Goal: Information Seeking & Learning: Learn about a topic

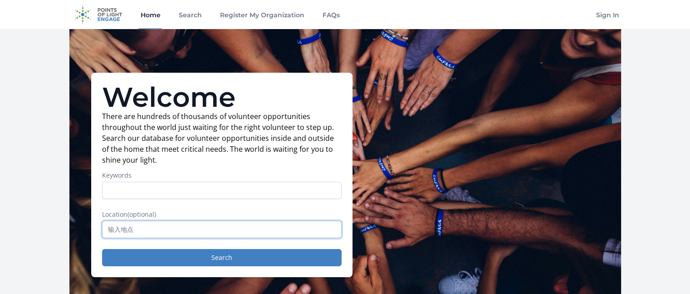
click at [304, 225] on input "text" at bounding box center [222, 229] width 240 height 17
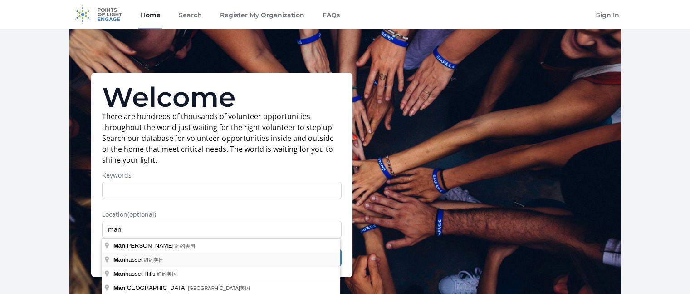
type input "Manhasset, 纽约美国"
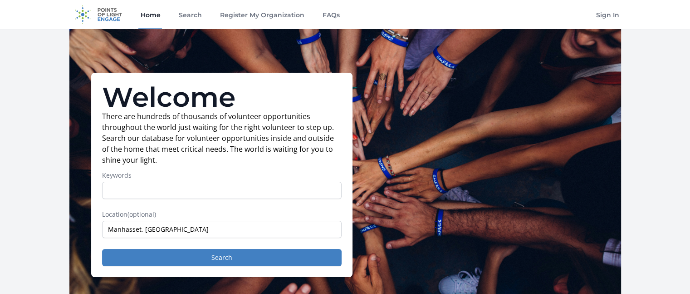
click at [339, 266] on div "Welcome There are hundreds of thousands of volunteer opportunities throughout t…" at bounding box center [221, 175] width 261 height 204
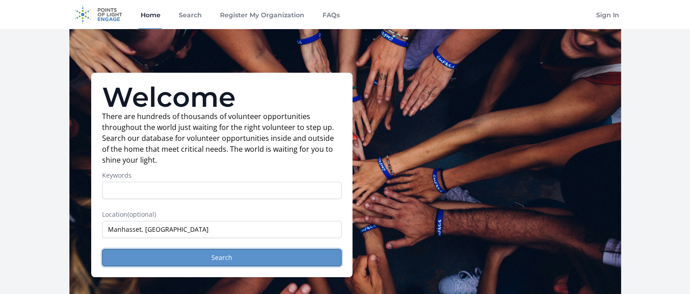
click at [260, 251] on button "Search" at bounding box center [222, 257] width 240 height 17
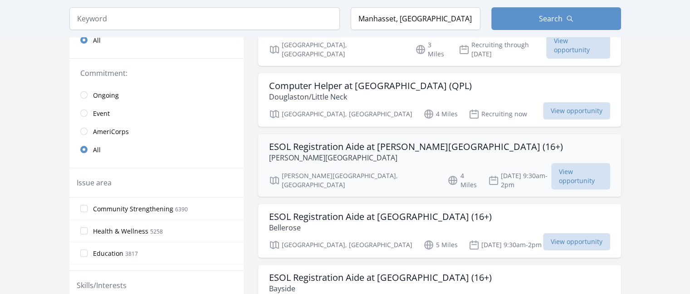
scroll to position [182, 0]
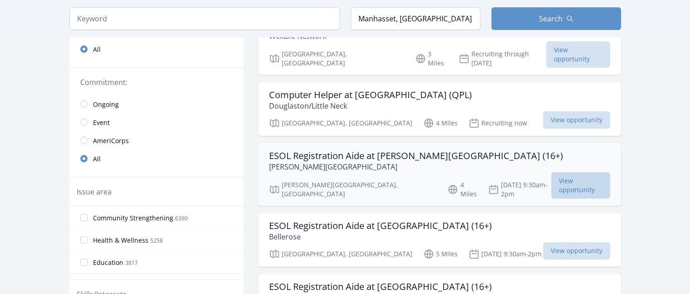
click at [566, 172] on span "View opportunity" at bounding box center [580, 185] width 59 height 26
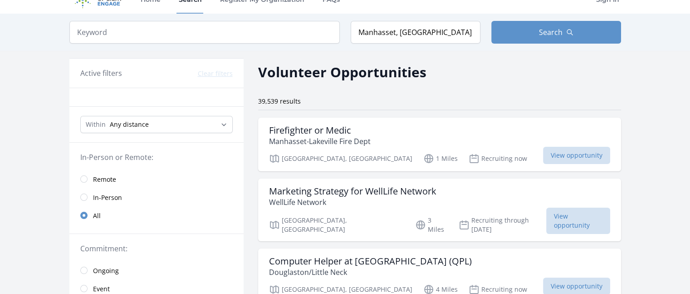
scroll to position [0, 0]
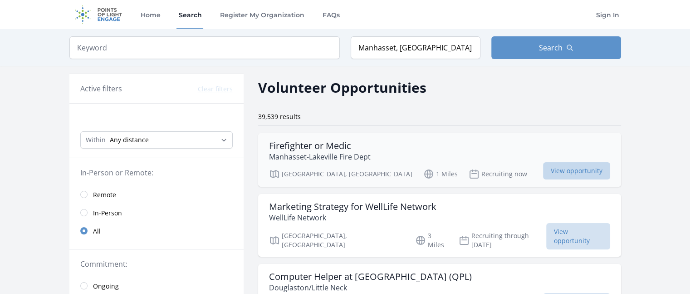
click at [570, 162] on span "View opportunity" at bounding box center [576, 170] width 67 height 17
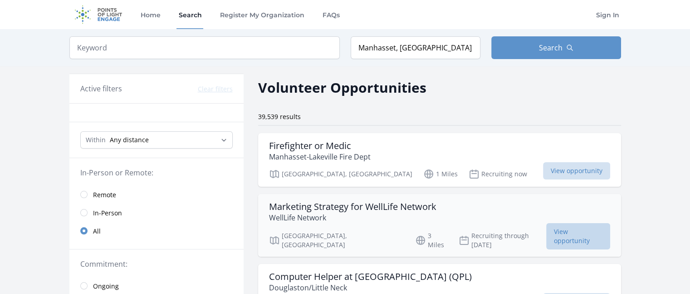
click at [568, 228] on span "View opportunity" at bounding box center [578, 236] width 64 height 26
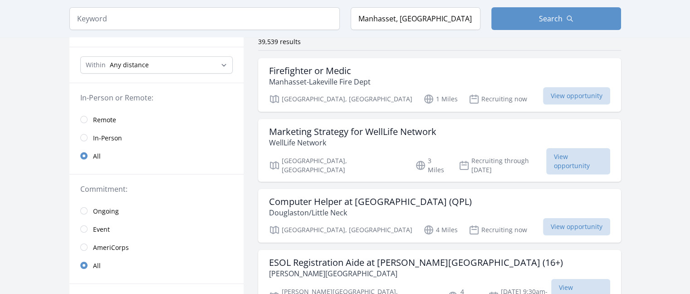
scroll to position [91, 0]
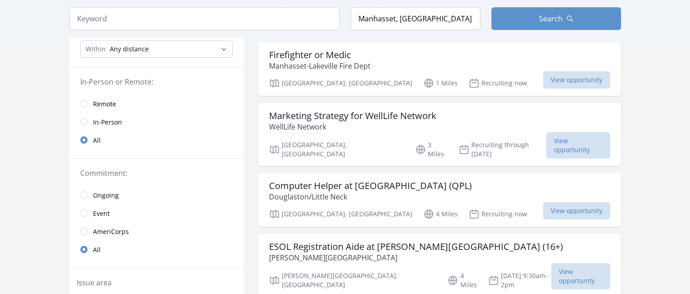
click at [101, 101] on span "Remote" at bounding box center [104, 103] width 23 height 9
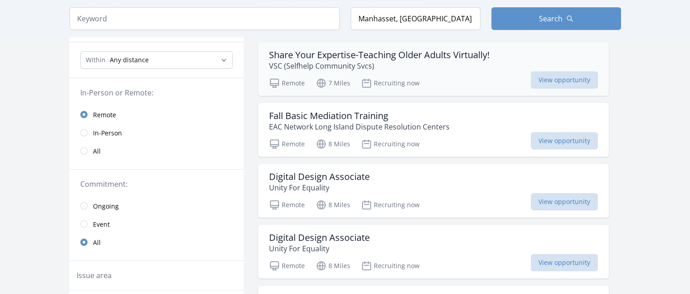
click at [390, 52] on h3 "Share Your Expertise-Teaching Older Adults Virtually!" at bounding box center [379, 54] width 221 height 11
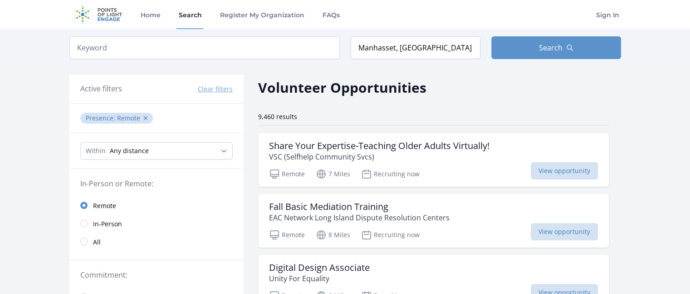
scroll to position [91, 0]
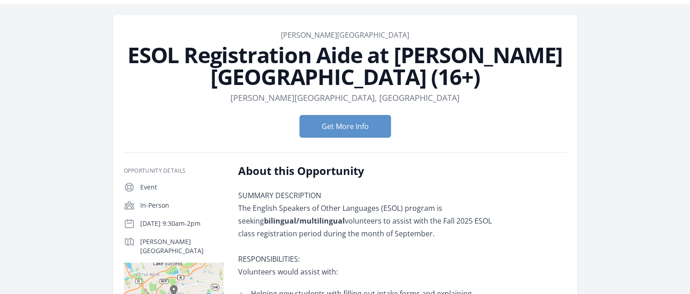
scroll to position [45, 0]
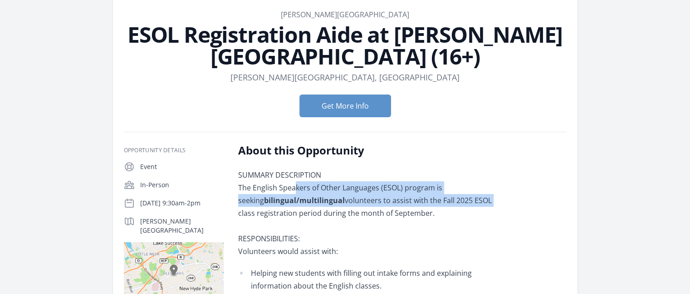
drag, startPoint x: 290, startPoint y: 169, endPoint x: 499, endPoint y: 182, distance: 209.1
click at [499, 182] on p "SUMMARY DESCRIPTION The English Speakers of Other Languages (ESOL) program is s…" at bounding box center [370, 212] width 265 height 89
click at [416, 182] on p "SUMMARY DESCRIPTION The English Speakers of Other Languages (ESOL) program is s…" at bounding box center [370, 212] width 265 height 89
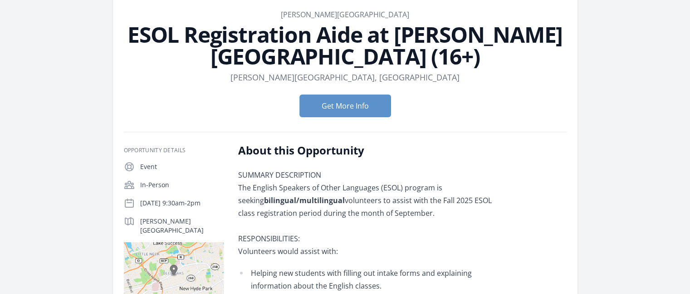
drag, startPoint x: 437, startPoint y: 189, endPoint x: 228, endPoint y: 188, distance: 209.2
click at [404, 211] on p "SUMMARY DESCRIPTION The English Speakers of Other Languages (ESOL) program is s…" at bounding box center [370, 212] width 265 height 89
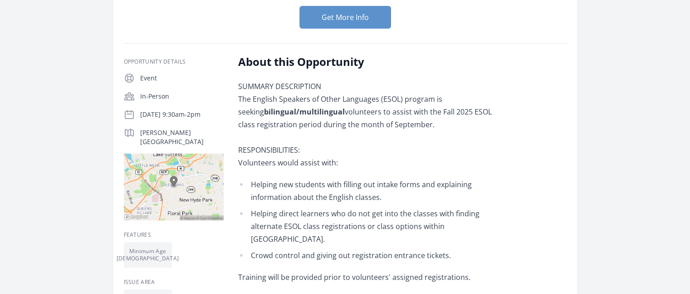
scroll to position [136, 0]
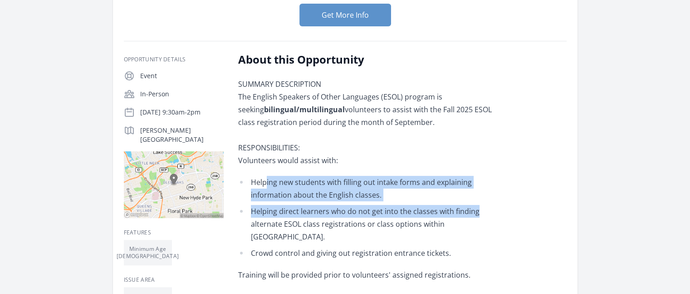
drag, startPoint x: 265, startPoint y: 161, endPoint x: 487, endPoint y: 179, distance: 222.6
click at [487, 179] on ul "Helping new students with filling out intake forms and explaining information a…" at bounding box center [370, 217] width 265 height 83
click at [480, 181] on ul "Helping new students with filling out intake forms and explaining information a…" at bounding box center [370, 217] width 265 height 83
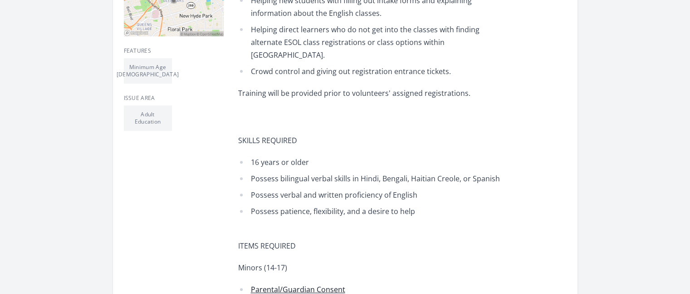
scroll to position [91, 0]
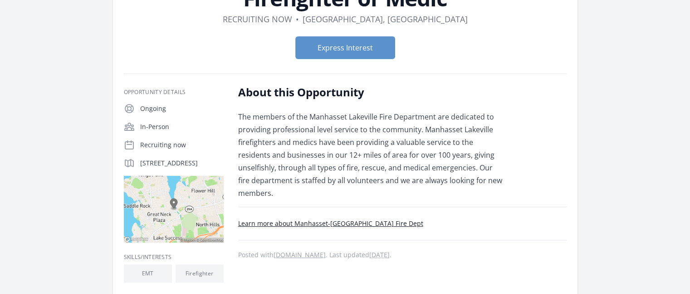
scroll to position [91, 0]
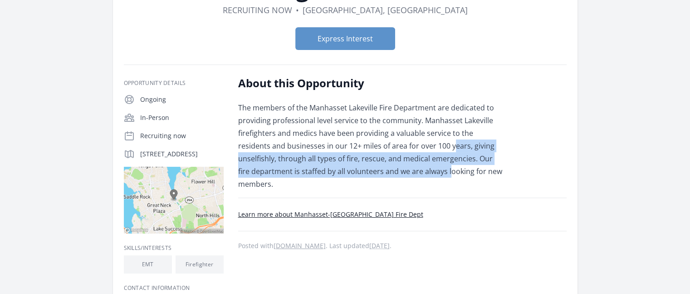
drag, startPoint x: 258, startPoint y: 149, endPoint x: 524, endPoint y: 158, distance: 266.1
click at [524, 158] on div "About this Opportunity The members of the Manhasset Lakeville Fire Department a…" at bounding box center [402, 199] width 329 height 246
click at [524, 159] on div "About this Opportunity The members of the Manhasset Lakeville Fire Department a…" at bounding box center [402, 199] width 329 height 246
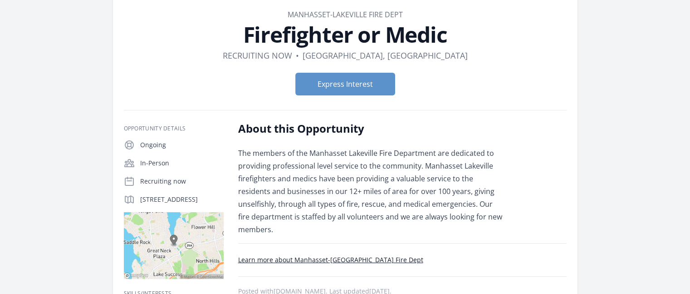
scroll to position [45, 0]
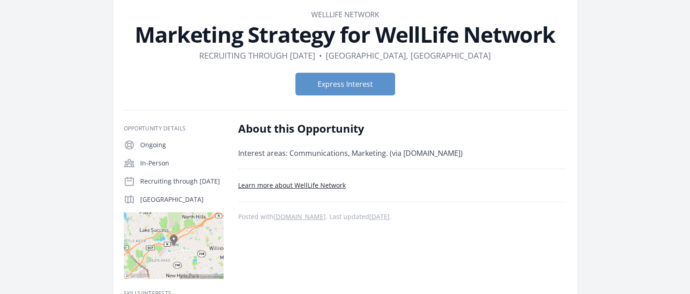
scroll to position [91, 0]
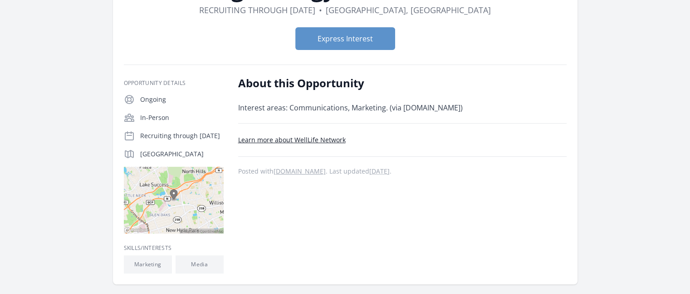
click at [313, 138] on link "Learn more about WellLife Network" at bounding box center [292, 139] width 108 height 9
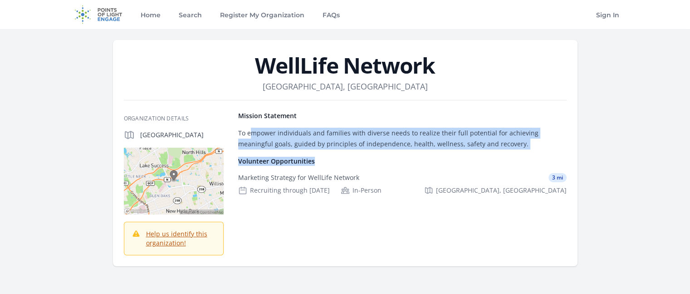
drag, startPoint x: 251, startPoint y: 133, endPoint x: 506, endPoint y: 153, distance: 254.9
click at [506, 153] on div "Mission Statement To empower individuals and families with diverse needs to rea…" at bounding box center [402, 183] width 329 height 144
click at [465, 147] on p "To empower individuals and families with diverse needs to realize their full po…" at bounding box center [402, 139] width 329 height 22
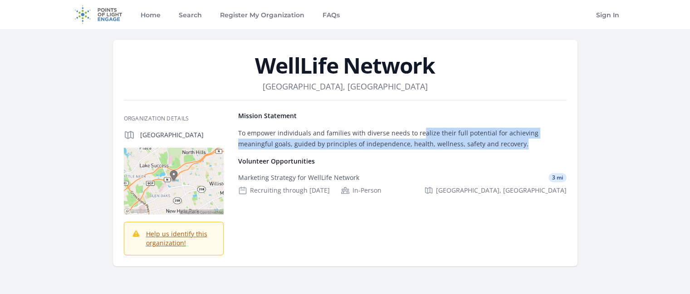
drag, startPoint x: 419, startPoint y: 133, endPoint x: 572, endPoint y: 148, distance: 153.7
click at [572, 148] on article "WellLife Network Location New Hyde Park, NY Organization Details Mission Statem…" at bounding box center [345, 153] width 465 height 226
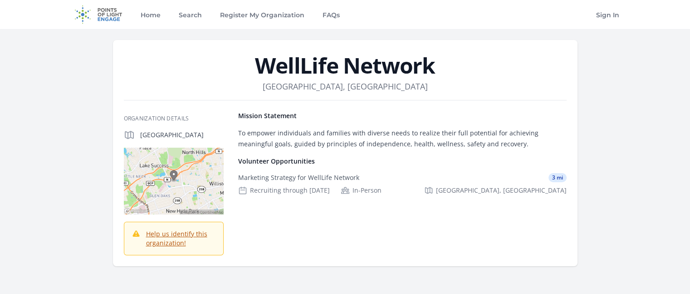
click at [270, 152] on div "Mission Statement To empower individuals and families with diverse needs to rea…" at bounding box center [402, 183] width 329 height 144
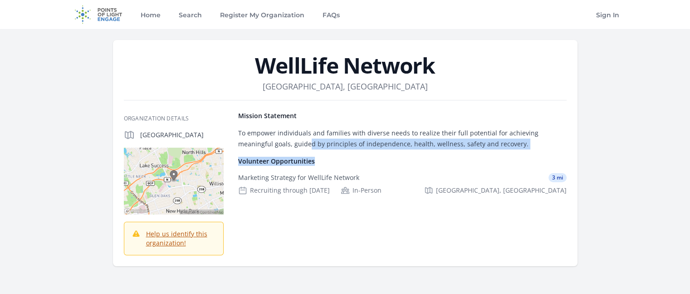
drag, startPoint x: 273, startPoint y: 147, endPoint x: 486, endPoint y: 164, distance: 213.5
click at [486, 163] on div "Mission Statement To empower individuals and families with diverse needs to rea…" at bounding box center [402, 183] width 329 height 144
click at [308, 143] on p "To empower individuals and families with diverse needs to realize their full po…" at bounding box center [402, 139] width 329 height 22
click at [419, 177] on div "Marketing Strategy for WellLife Network 3 mi" at bounding box center [402, 177] width 329 height 9
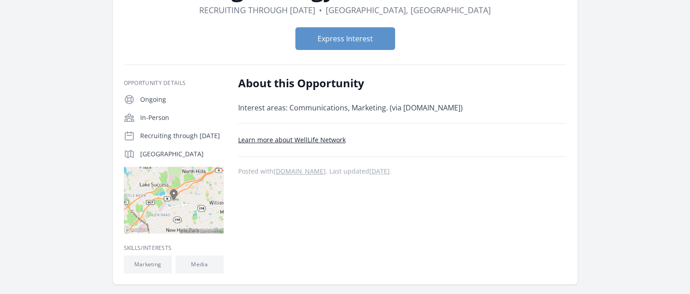
scroll to position [136, 0]
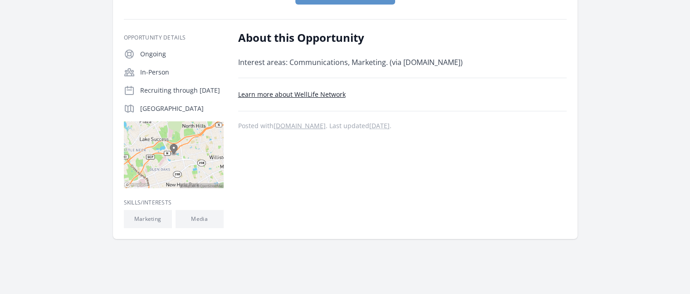
click at [201, 219] on li "Media" at bounding box center [200, 219] width 48 height 18
click at [304, 93] on link "Learn more about WellLife Network" at bounding box center [292, 94] width 108 height 9
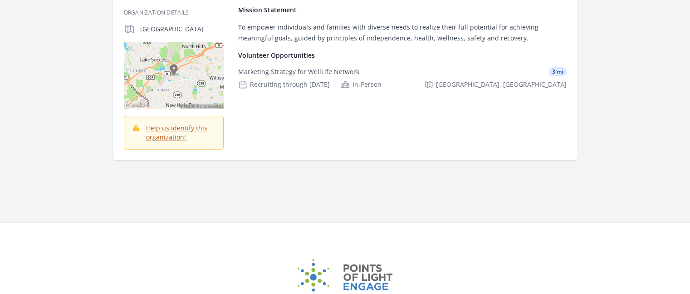
scroll to position [45, 0]
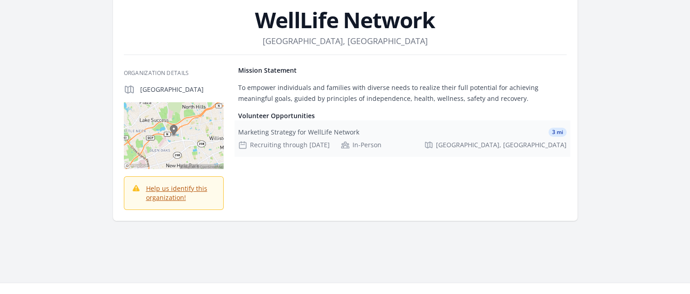
click at [301, 145] on div "Recruiting through [DATE]" at bounding box center [284, 144] width 92 height 9
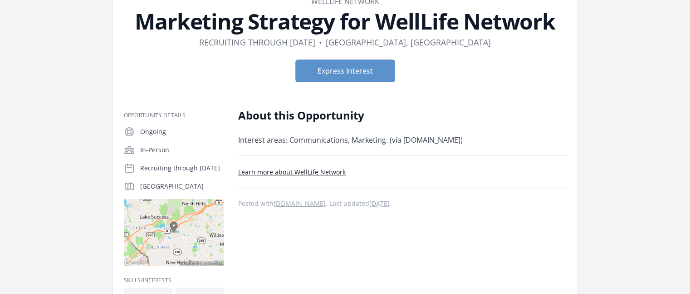
scroll to position [45, 0]
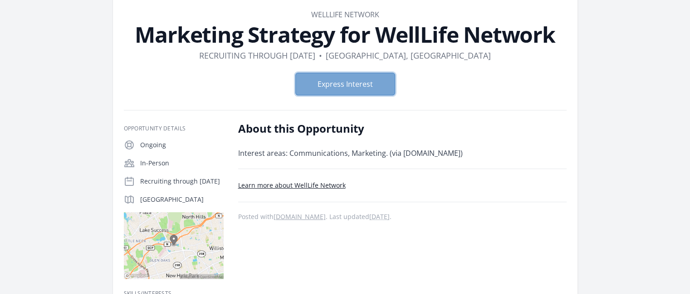
click at [324, 78] on button "Express Interest" at bounding box center [345, 84] width 100 height 23
